Goal: Task Accomplishment & Management: Use online tool/utility

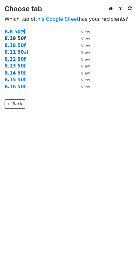
click at [9, 40] on strong "8.19 50f" at bounding box center [15, 38] width 21 height 5
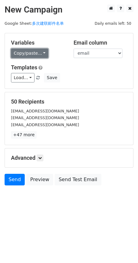
click at [27, 50] on link "Copy/paste..." at bounding box center [29, 53] width 37 height 9
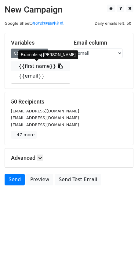
click at [27, 65] on link "{{first name}}" at bounding box center [40, 66] width 59 height 10
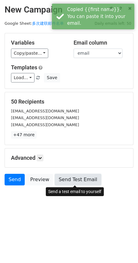
click at [74, 176] on link "Send Test Email" at bounding box center [78, 180] width 46 height 12
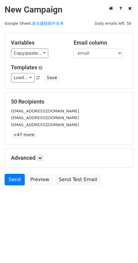
click at [45, 158] on h5 "Advanced" at bounding box center [69, 157] width 116 height 7
click at [39, 157] on icon at bounding box center [40, 158] width 4 height 4
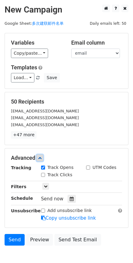
click at [39, 157] on icon at bounding box center [40, 158] width 4 height 4
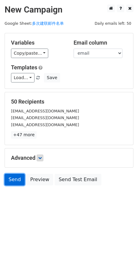
click at [10, 182] on link "Send" at bounding box center [15, 180] width 20 height 12
